Goal: Task Accomplishment & Management: Manage account settings

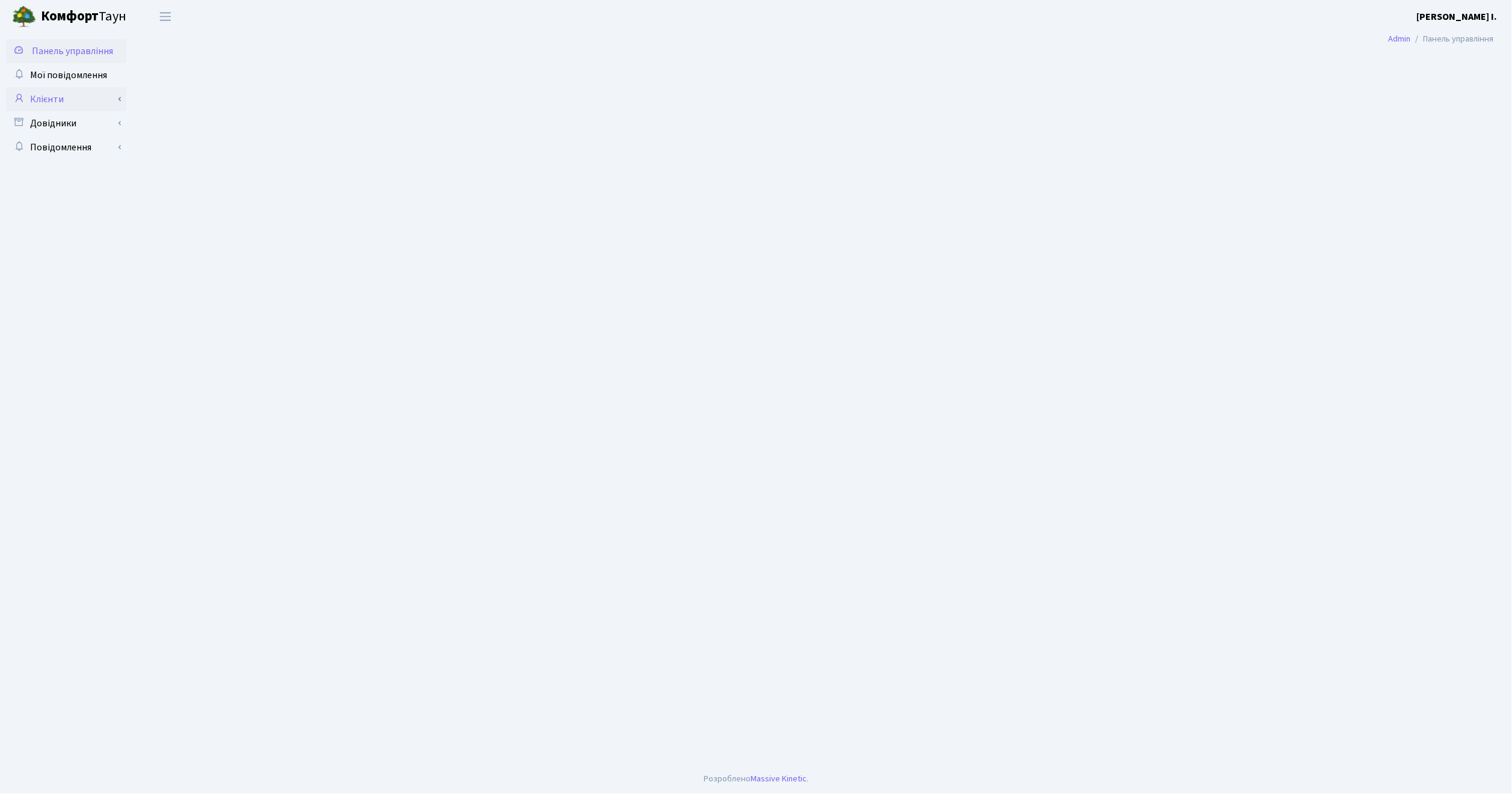
click at [55, 97] on link "Клієнти" at bounding box center [66, 99] width 120 height 24
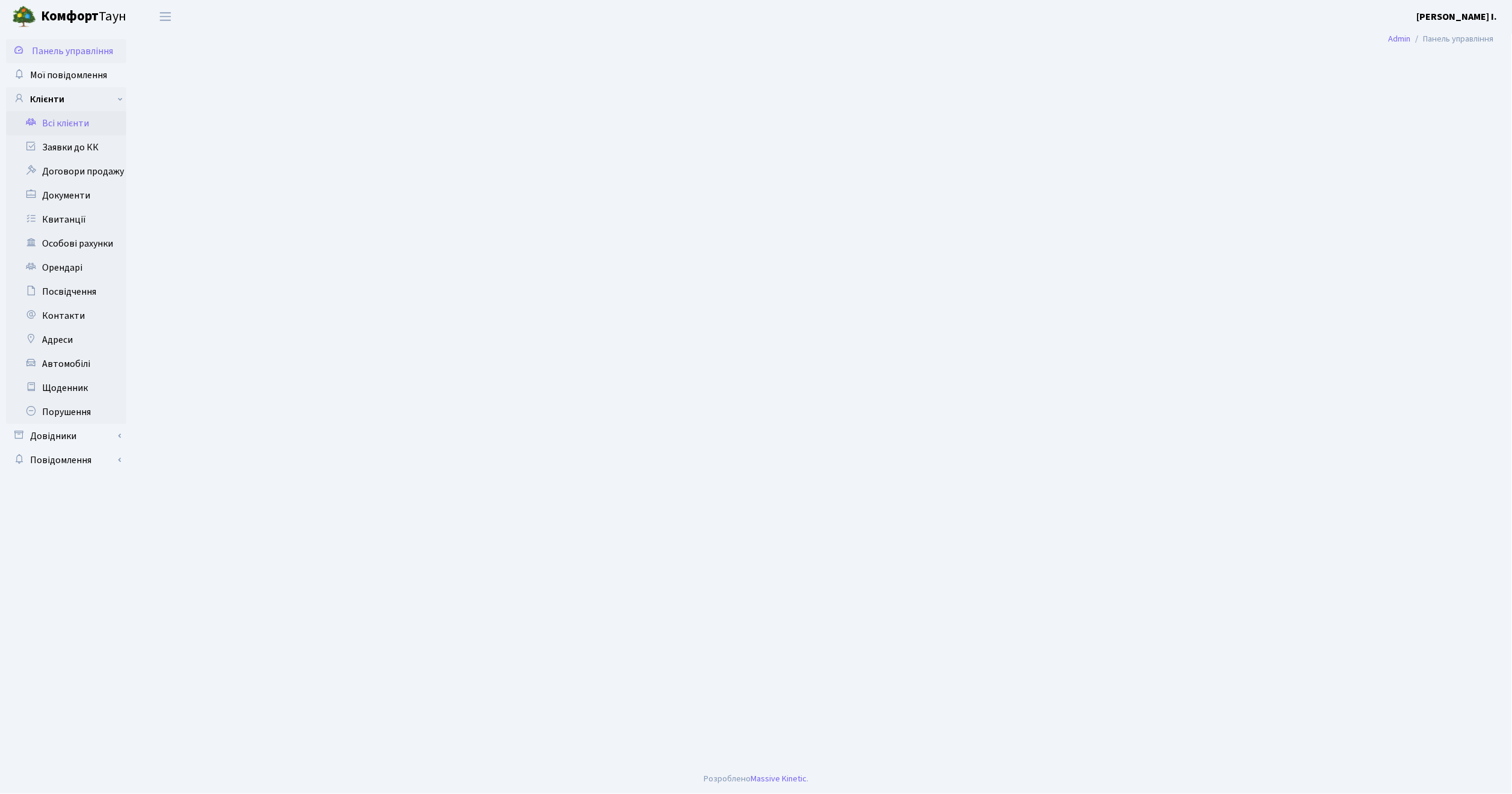
click at [62, 122] on link "Всі клієнти" at bounding box center [66, 123] width 120 height 24
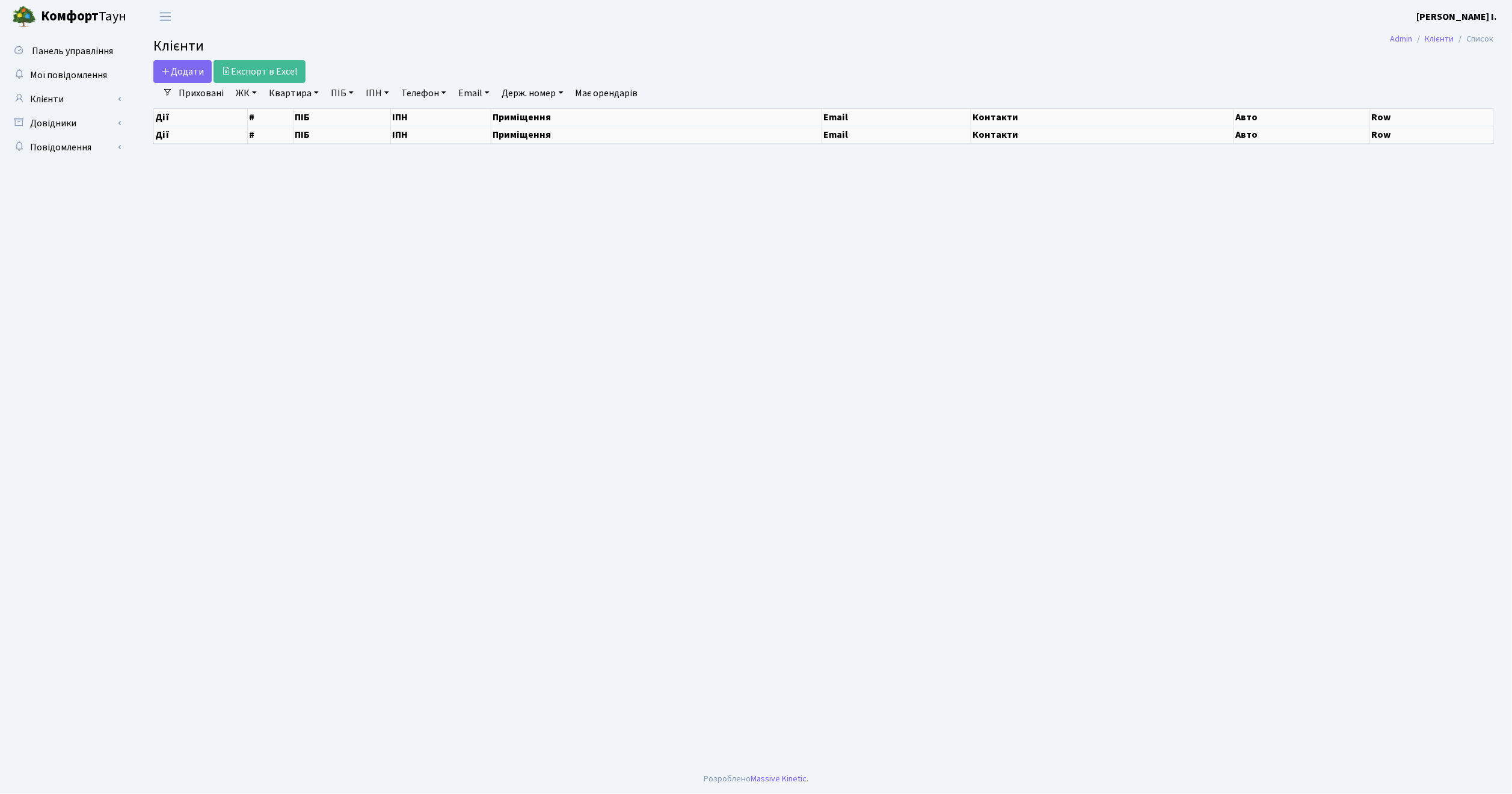
select select "25"
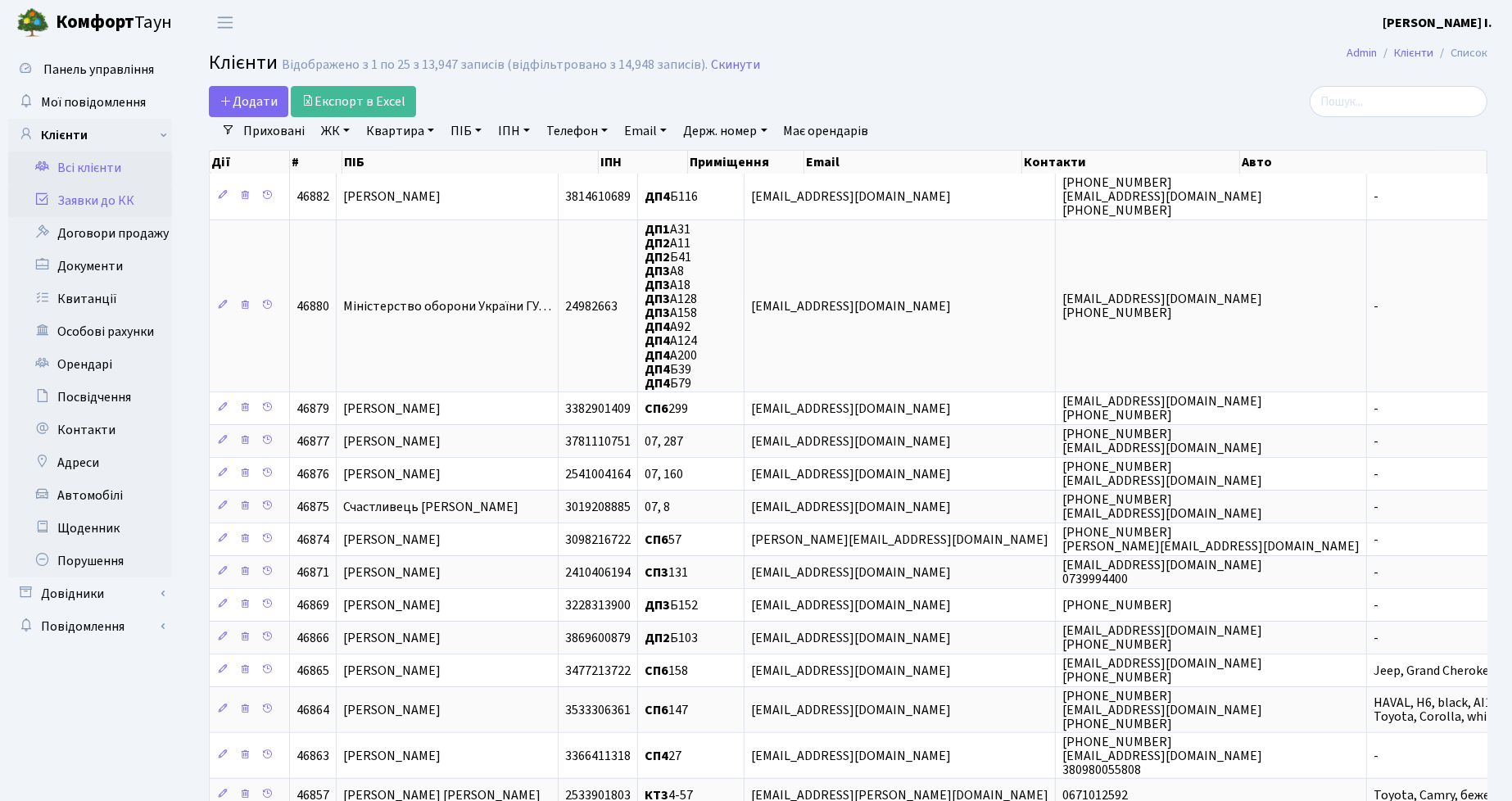
click at [112, 200] on link "Заявки до КК" at bounding box center [89, 200] width 164 height 33
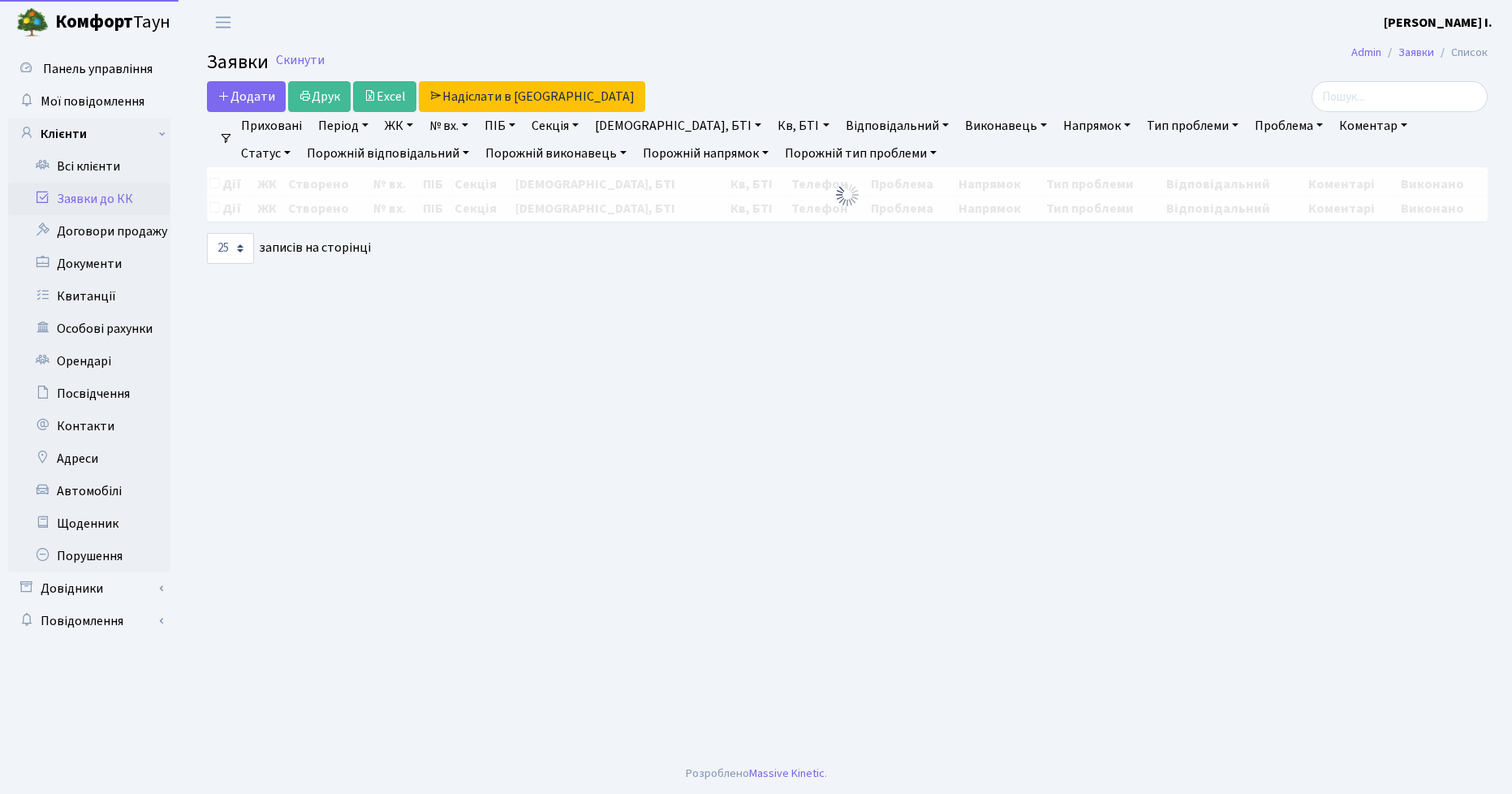
select select "25"
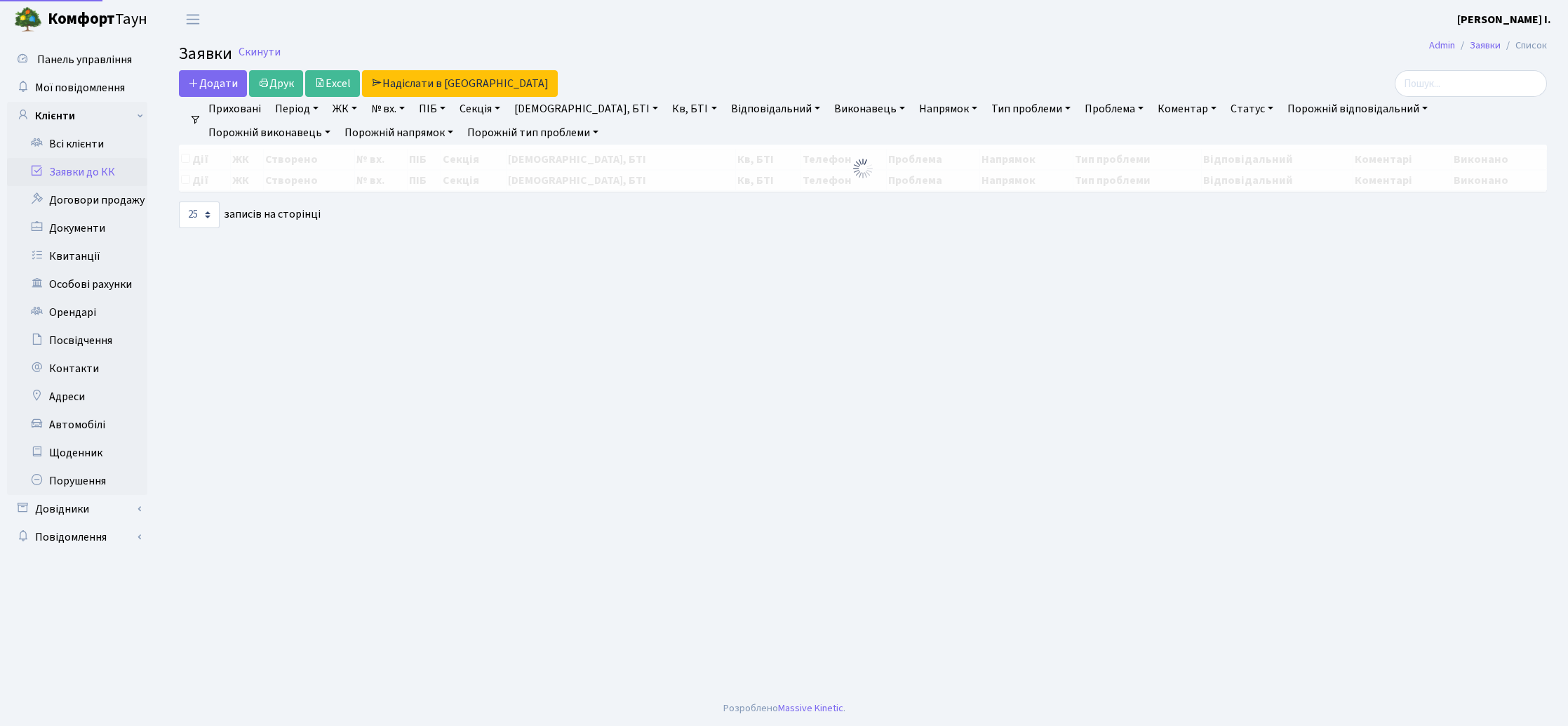
select select "25"
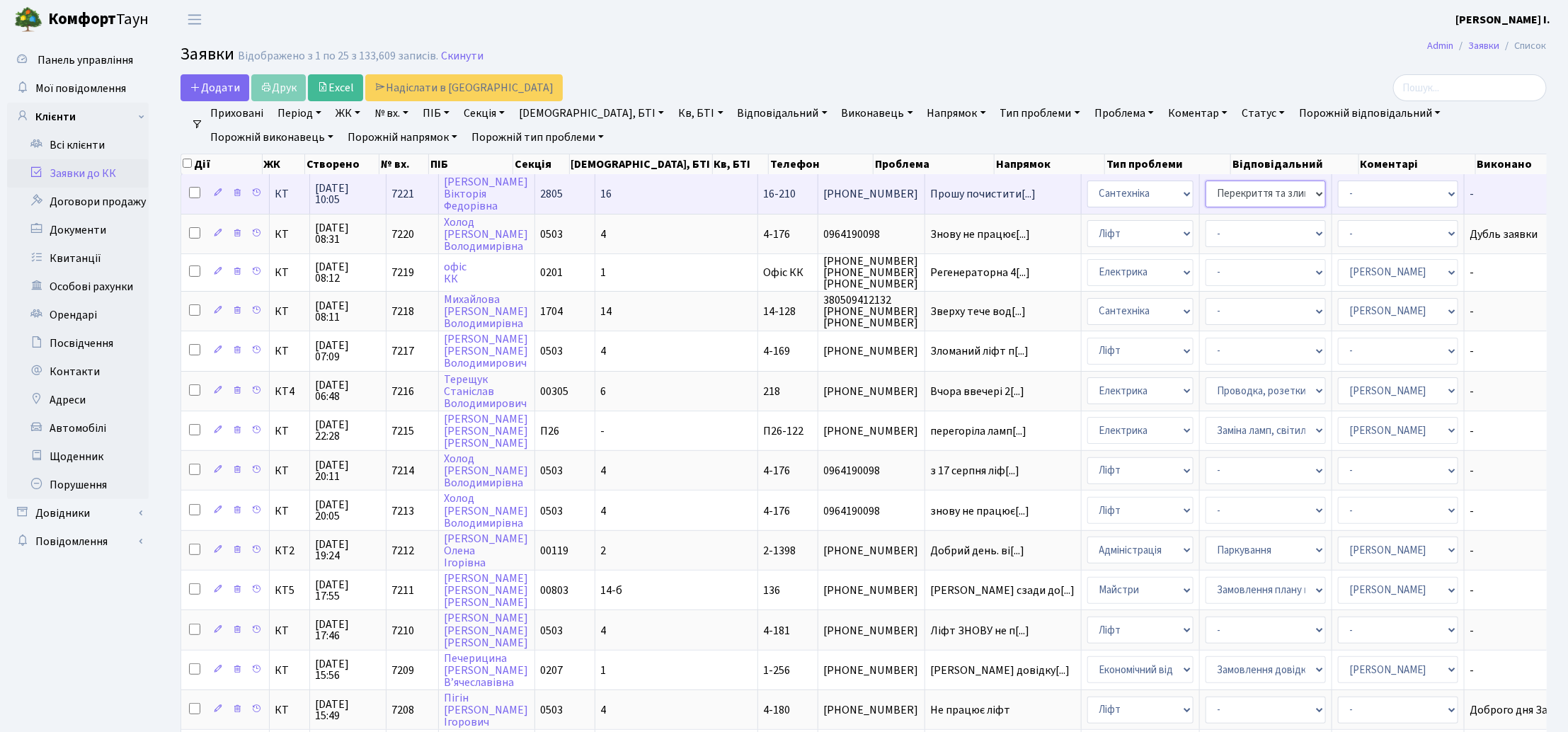
click at [1205, 192] on select "- Виклик майстра Замовлення технічних умов Заміна елементу інженерного вузла те…" at bounding box center [1265, 194] width 120 height 27
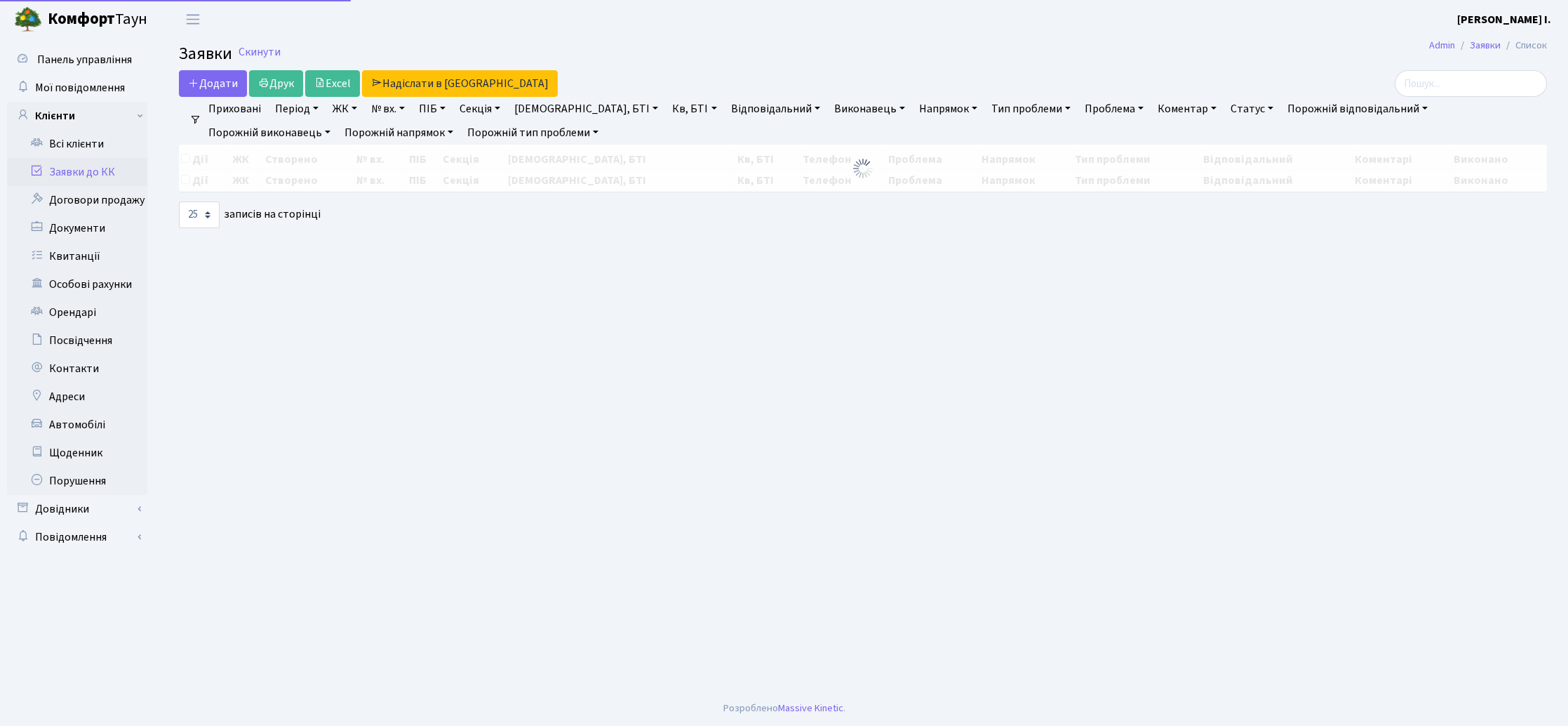
select select "25"
